Goal: Navigation & Orientation: Find specific page/section

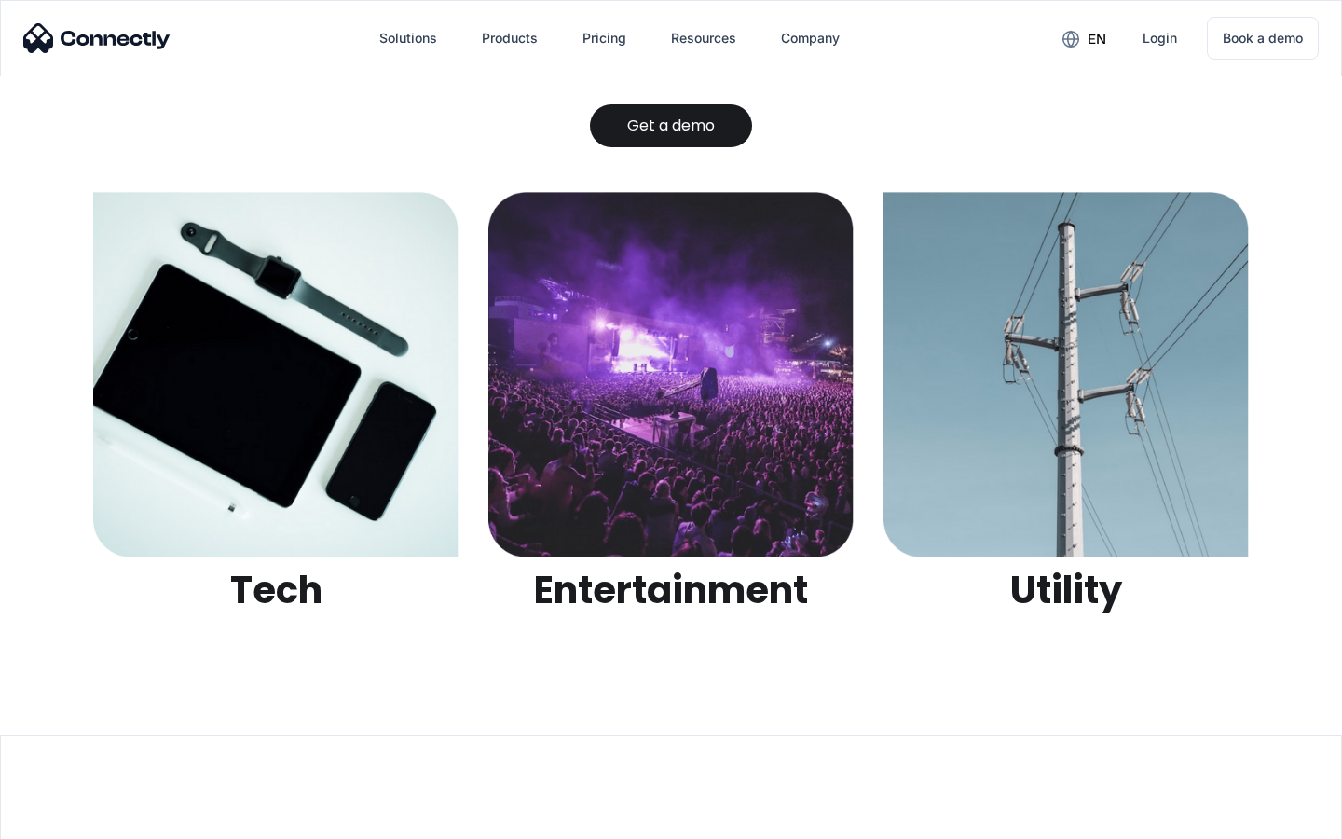
scroll to position [5880, 0]
